Goal: Navigation & Orientation: Understand site structure

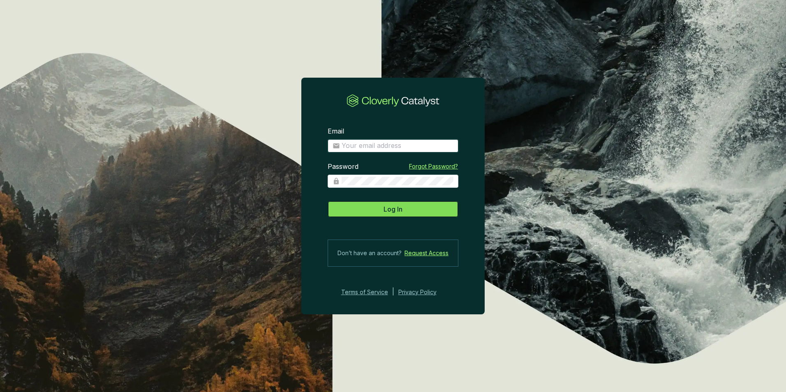
type input "[PERSON_NAME][EMAIL_ADDRESS][DOMAIN_NAME]"
click at [375, 207] on button "Log In" at bounding box center [392, 209] width 131 height 16
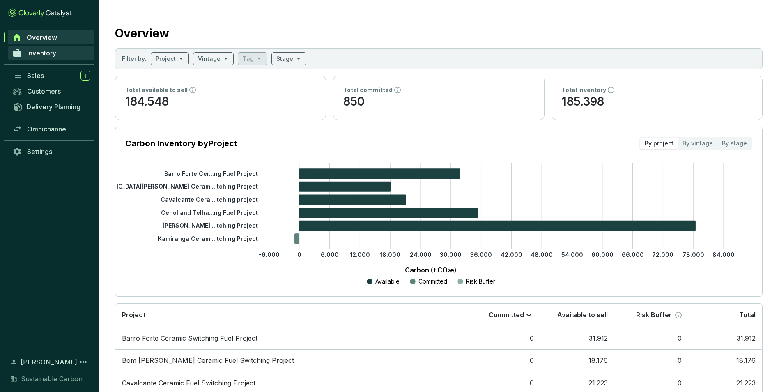
click at [36, 54] on span "Inventory" at bounding box center [41, 53] width 29 height 8
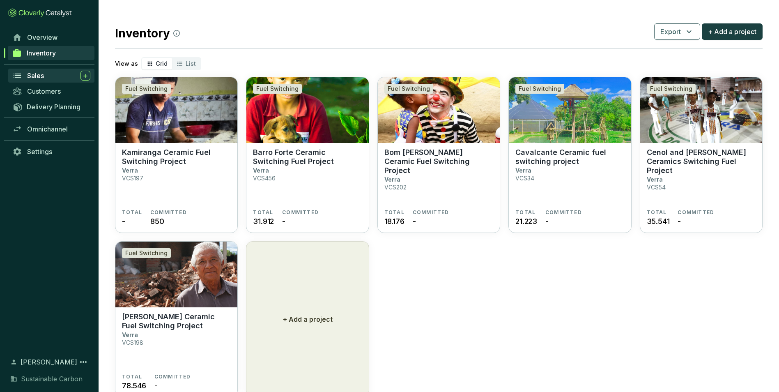
click at [38, 74] on span "Sales" at bounding box center [35, 75] width 17 height 8
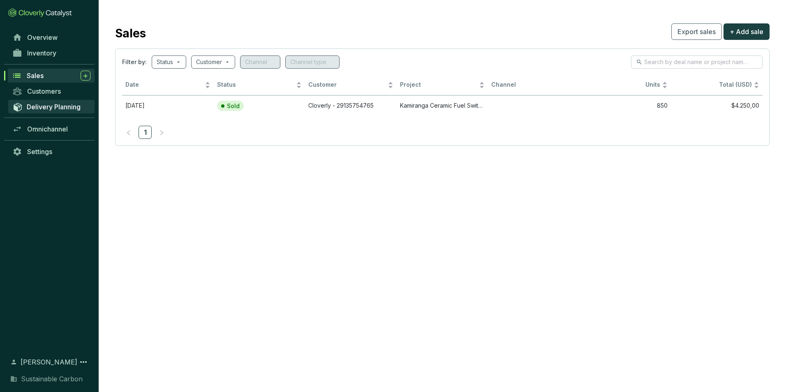
click at [38, 108] on span "Delivery Planning" at bounding box center [54, 107] width 54 height 8
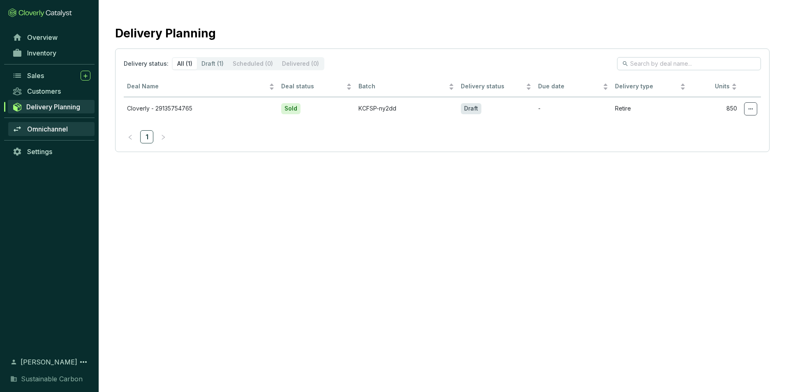
click at [39, 136] on link "Omnichannel" at bounding box center [51, 129] width 86 height 14
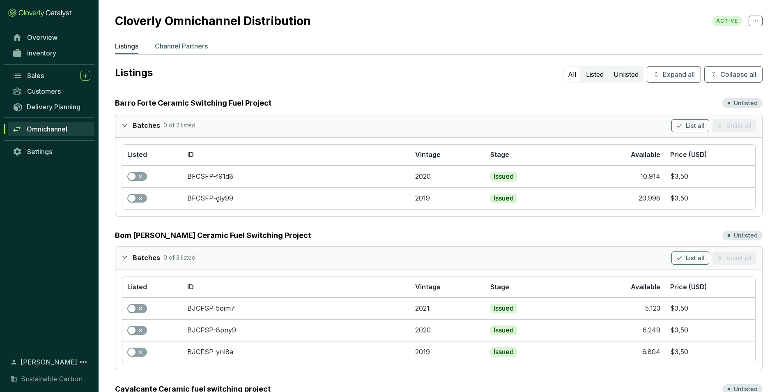
click at [188, 47] on p "Channel Partners" at bounding box center [181, 46] width 53 height 10
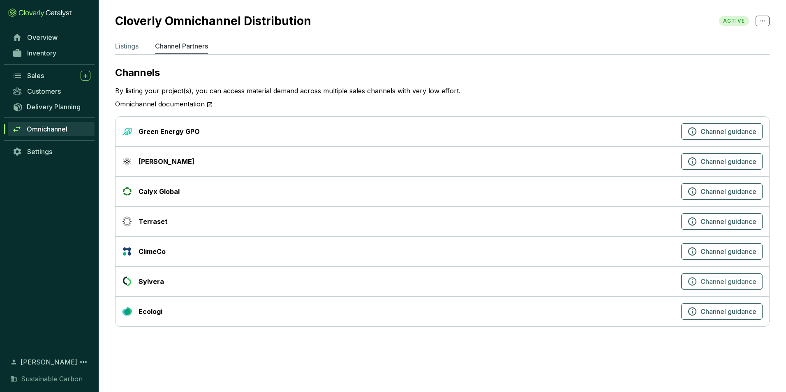
click at [717, 286] on button "Channel guidance" at bounding box center [721, 281] width 81 height 16
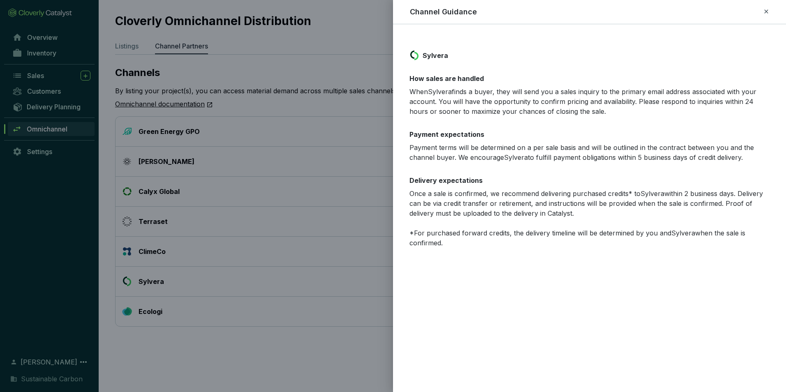
click at [764, 12] on icon at bounding box center [766, 12] width 7 height 10
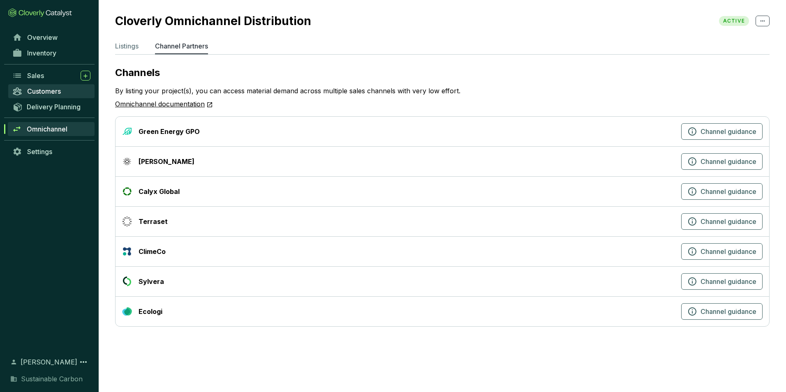
click at [38, 90] on span "Customers" at bounding box center [44, 91] width 34 height 8
